Goal: Task Accomplishment & Management: Use online tool/utility

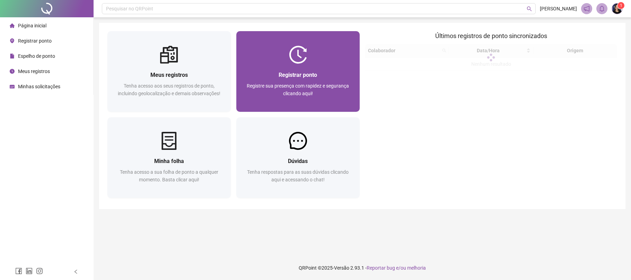
click at [284, 79] on div "Registrar ponto" at bounding box center [298, 75] width 107 height 9
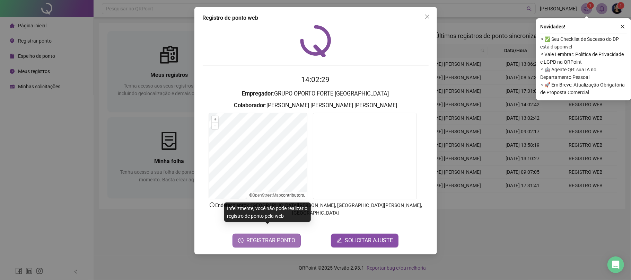
click at [239, 234] on button "REGISTRAR PONTO" at bounding box center [266, 241] width 68 height 14
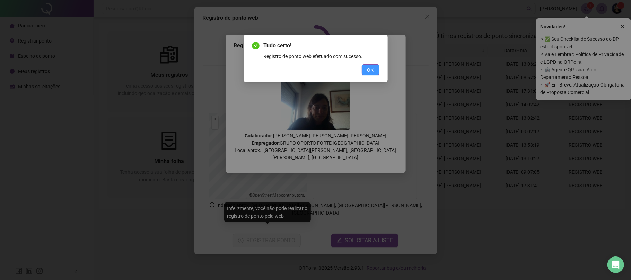
click at [373, 70] on span "OK" at bounding box center [370, 70] width 7 height 8
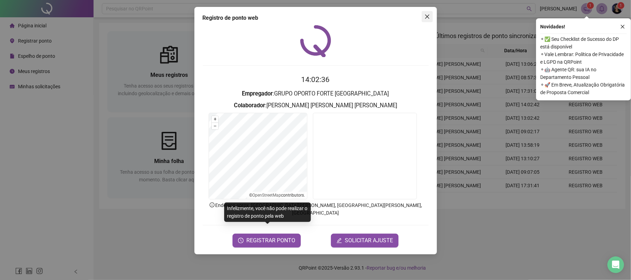
click at [429, 20] on button "Close" at bounding box center [427, 16] width 11 height 11
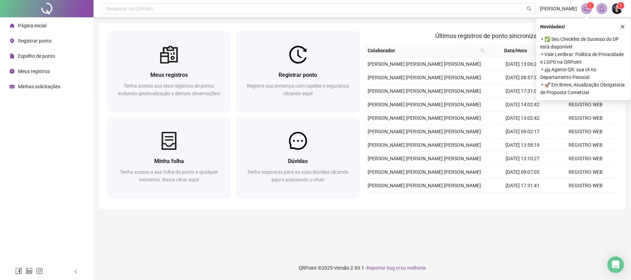
click at [39, 71] on span "Meus registros" at bounding box center [34, 72] width 32 height 6
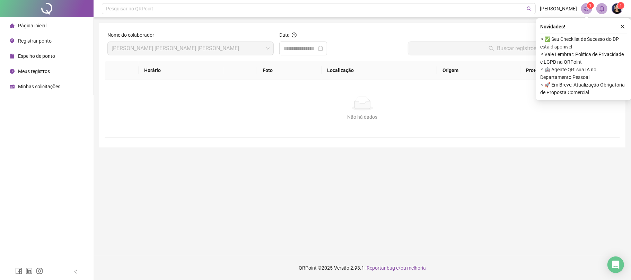
click at [36, 24] on span "Página inicial" at bounding box center [32, 26] width 28 height 6
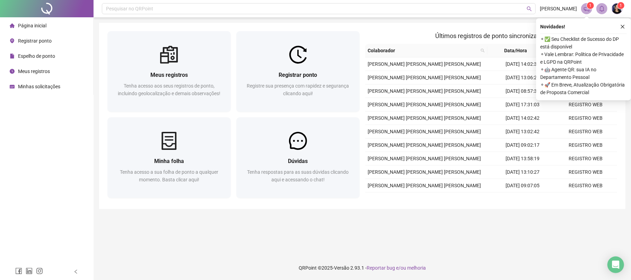
click at [28, 70] on span "Meus registros" at bounding box center [34, 72] width 32 height 6
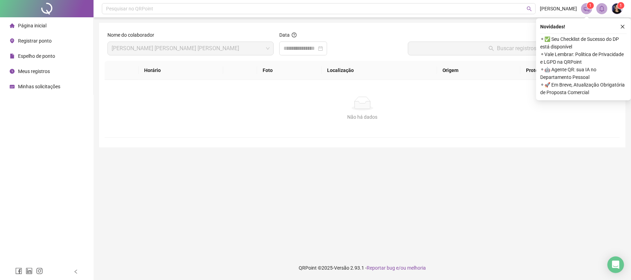
click at [28, 29] on div "Página inicial" at bounding box center [28, 26] width 37 height 14
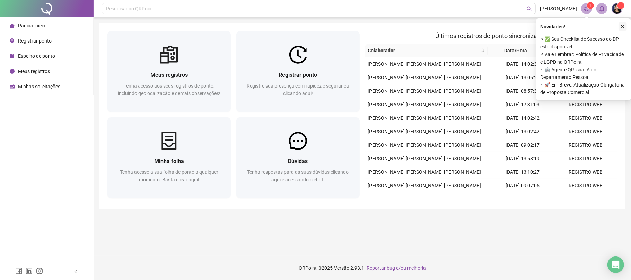
click at [621, 27] on icon "close" at bounding box center [622, 26] width 5 height 5
click at [622, 28] on icon "close" at bounding box center [622, 26] width 5 height 5
